Goal: Find specific page/section: Find specific page/section

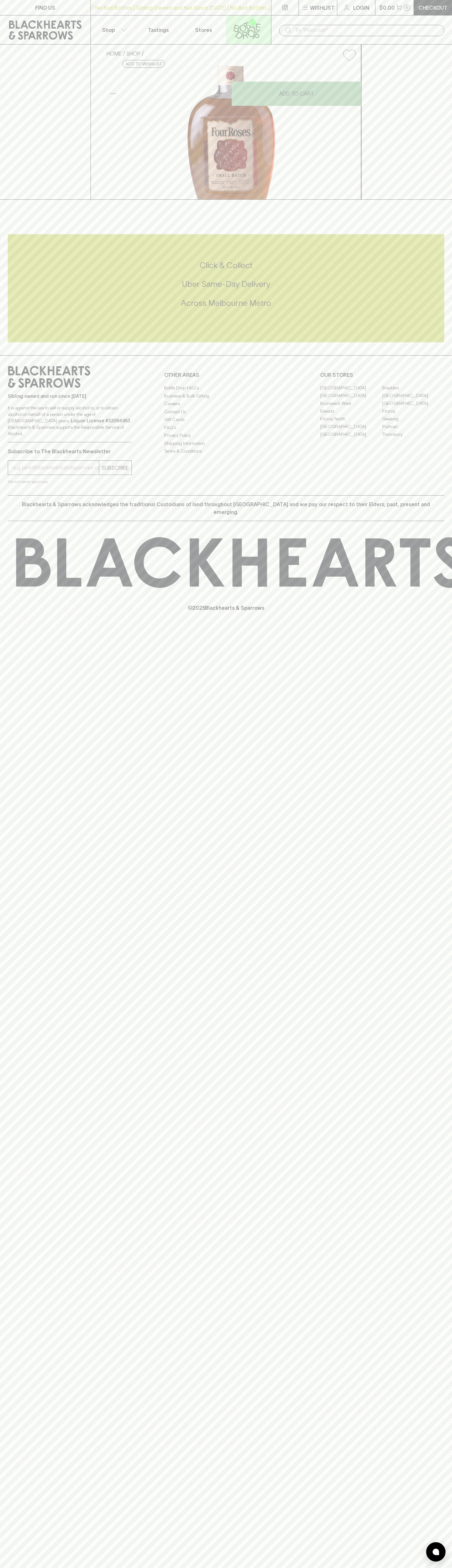
click at [238, 26] on icon at bounding box center [247, 28] width 37 height 21
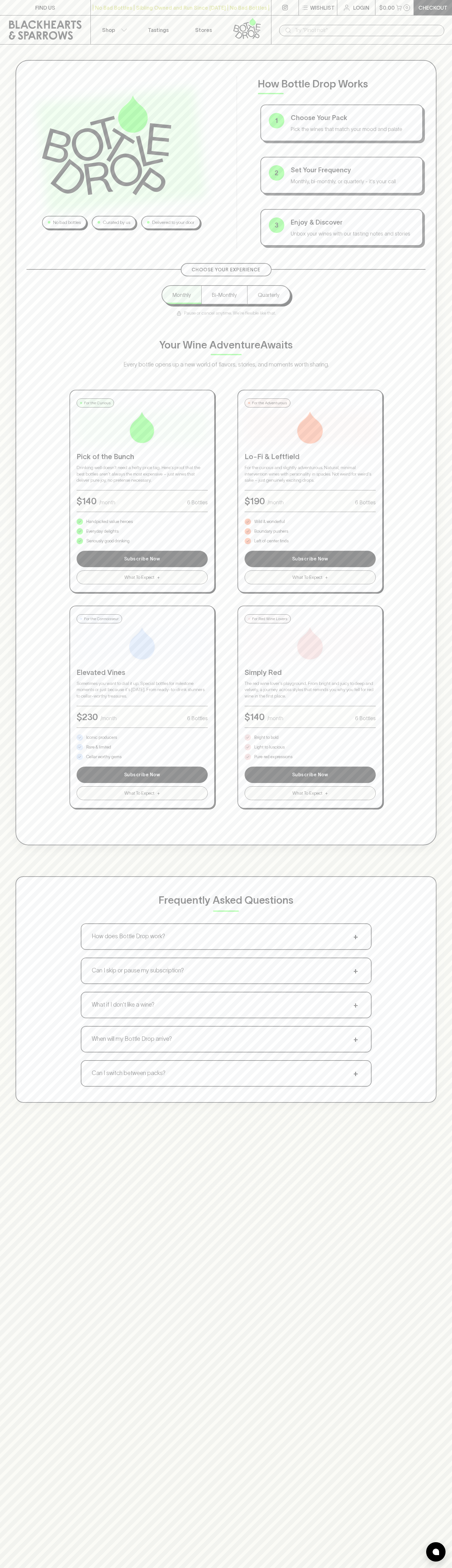
click at [442, 181] on div "No bad bottles Curated by us Delivered to your door How Bottle Drop Works 1 Cho…" at bounding box center [226, 581] width 452 height 1074
click at [10, 1567] on html "FIND US | No Bad Bottles | Sibling Owned and Run Since [DATE] | No Bad Bottles …" at bounding box center [226, 1013] width 452 height 2027
click at [21, 564] on div "No bad bottles Curated by us Delivered to your door How Bottle Drop Works 1 Cho…" at bounding box center [225, 453] width 421 height 785
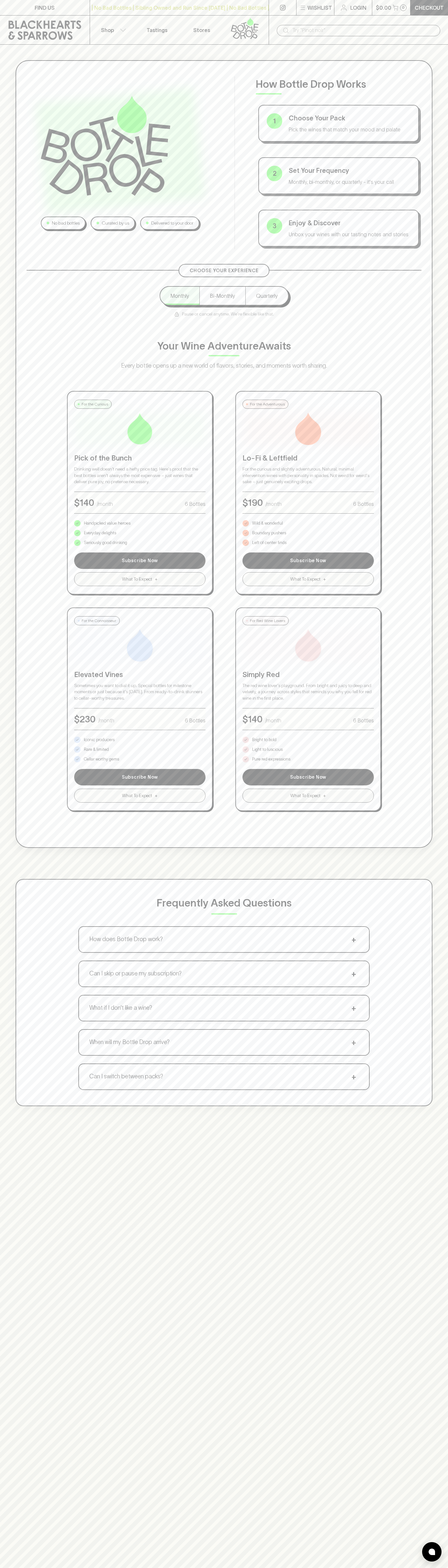
click at [264, 740] on p "Bright to bold" at bounding box center [264, 739] width 24 height 7
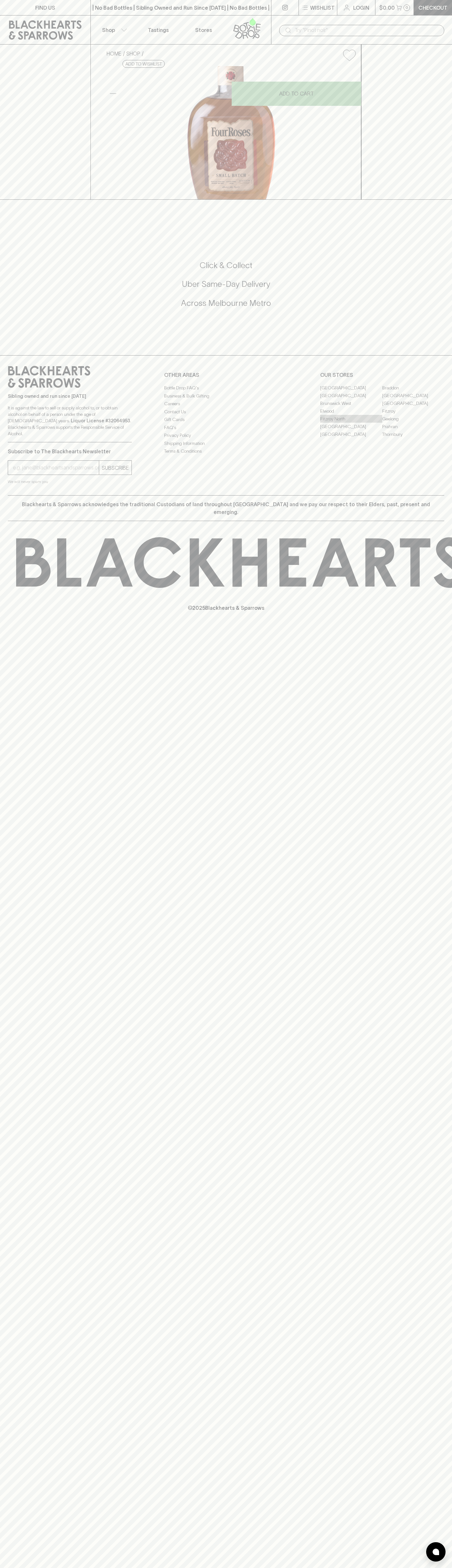
click at [351, 422] on link "Fitzroy North" at bounding box center [351, 419] width 62 height 8
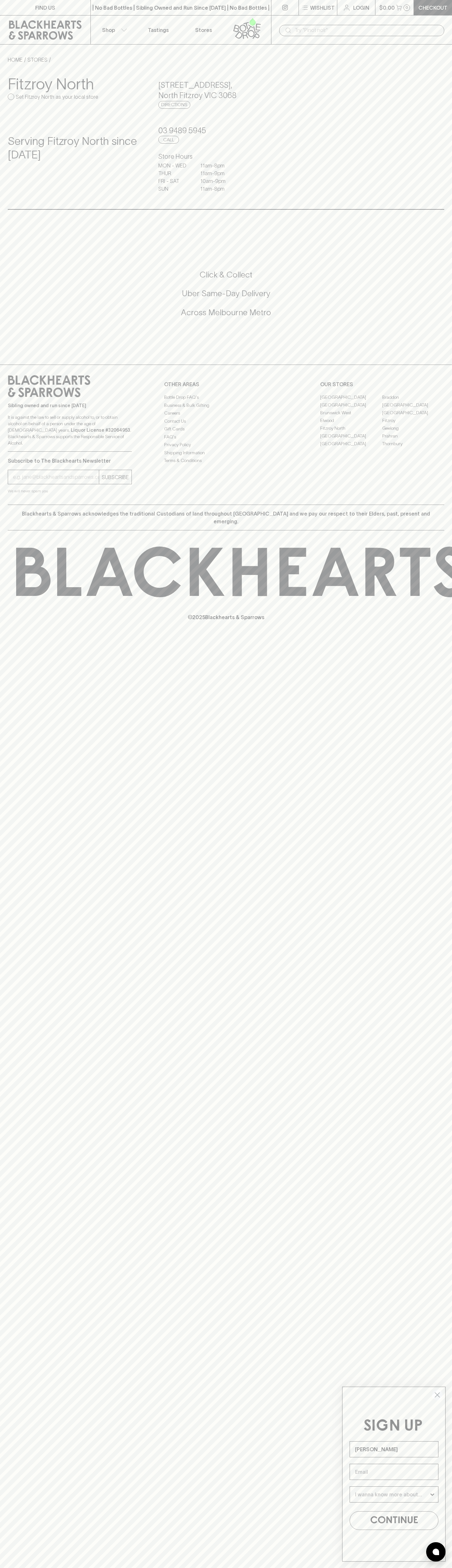
type input "[PERSON_NAME]"
